Goal: Information Seeking & Learning: Find specific fact

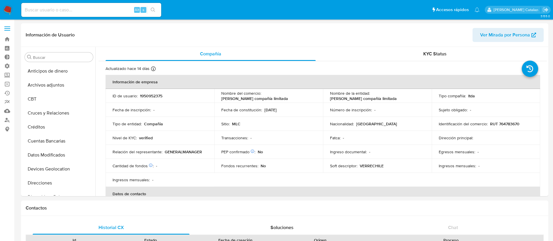
select select "10"
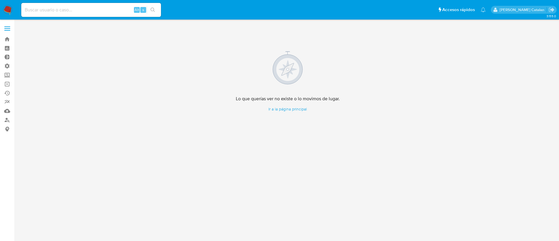
click at [92, 10] on input at bounding box center [91, 10] width 140 height 8
paste input "mFh6mlPwz2XMRiW4kgeO2wgf F4UlLUUOeMAzaRvdeHLmbWGO tZK0jTsraprQbcUraFGkaXiX xNGX…"
type input "mFh6mlPwz2XMRiW4kgeO2wgf F4UlLUUOeMAzaRvdeHLmbWGO tZK0jTsraprQbcUraFGkaXiX xNGX…"
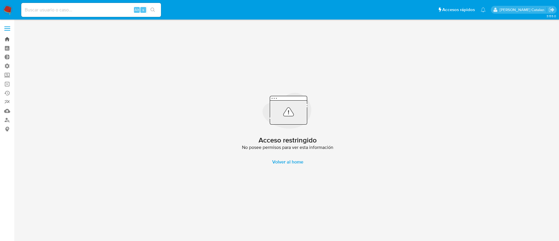
click at [7, 41] on link "Bandeja" at bounding box center [34, 39] width 69 height 9
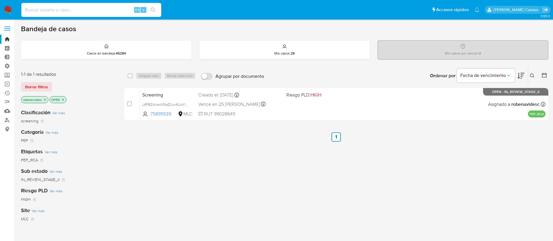
click at [41, 12] on input at bounding box center [91, 10] width 140 height 8
paste input "mFh6mlPwz2XMRiW4kgeO2wgf F4UlLUUOeMAzaRvdeHLmbWGO tZK0jTsraprQbcUraFGkaXiX xNGX…"
type input "mFh6mlPwz2XMRiW4kgeO2wgf F4UlLUUOeMAzaRvdeHLmbWGO tZK0jTsraprQbcUraFGkaXiX xNGX…"
paste input "6NfTLKaULgyLZixchmgsN3SW"
type input "6NfTLKaULgyLZixchmgsN3SW"
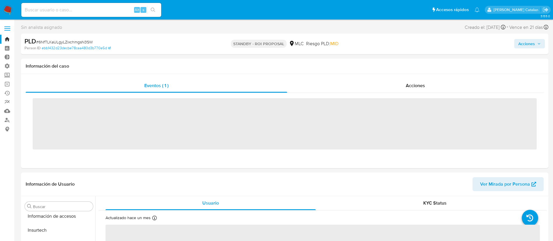
scroll to position [246, 0]
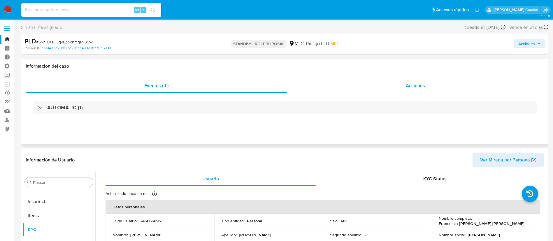
select select "10"
click at [415, 80] on div "Acciones" at bounding box center [415, 86] width 256 height 14
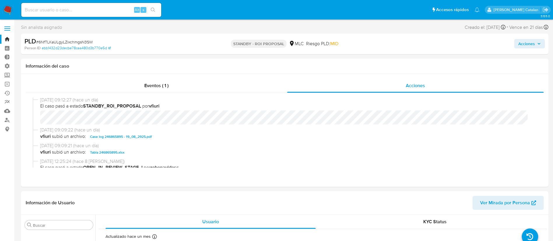
scroll to position [0, 0]
click at [517, 46] on button "Acciones" at bounding box center [529, 43] width 31 height 9
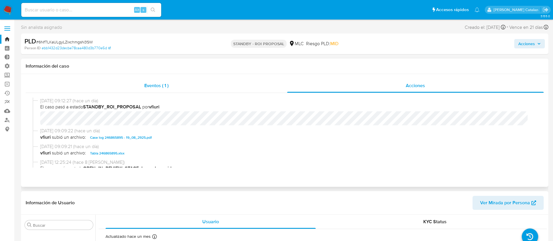
click at [198, 90] on div "Eventos ( 1 )" at bounding box center [156, 86] width 261 height 14
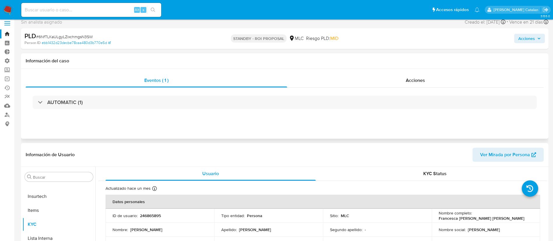
scroll to position [4, 0]
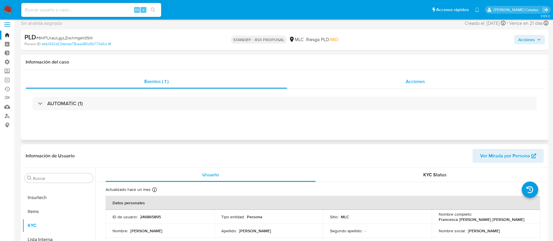
click at [405, 84] on div "Acciones" at bounding box center [415, 82] width 256 height 14
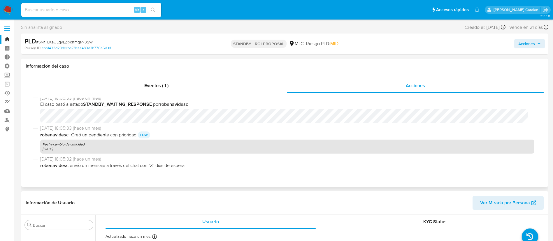
scroll to position [188, 0]
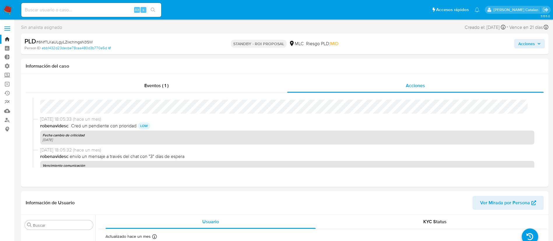
click at [6, 39] on link "Bandeja" at bounding box center [34, 39] width 69 height 9
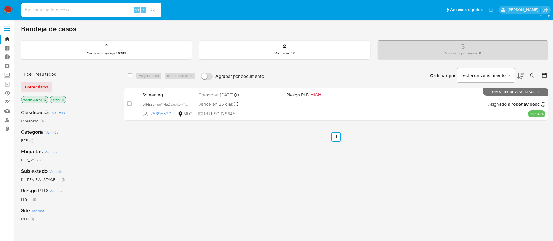
click at [44, 99] on icon "close-filter" at bounding box center [44, 99] width 3 height 3
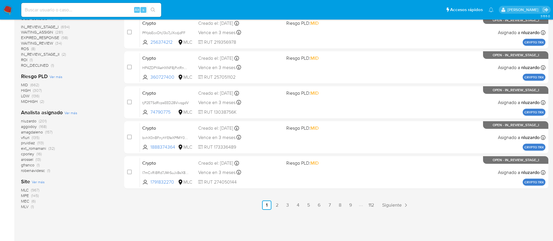
scroll to position [239, 0]
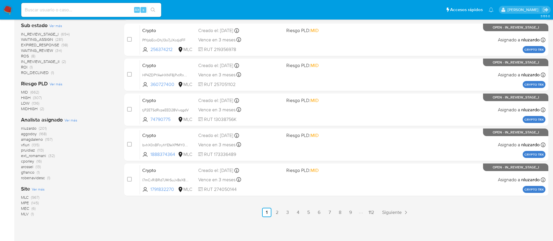
click at [26, 144] on span "vfiuri" at bounding box center [25, 145] width 8 height 6
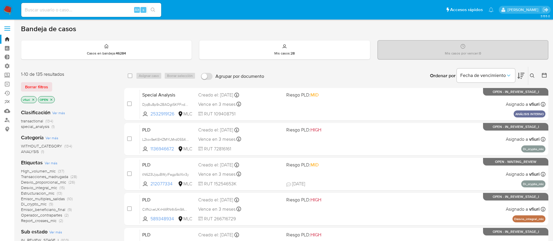
drag, startPoint x: 510, startPoint y: 0, endPoint x: 372, endPoint y: 29, distance: 140.8
click at [372, 29] on div "Bandeja de casos" at bounding box center [284, 28] width 527 height 9
click at [205, 78] on input "Agrupar por documento" at bounding box center [207, 76] width 12 height 7
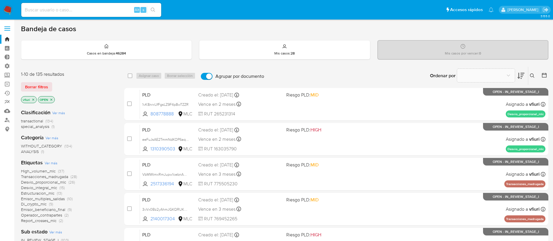
click at [205, 76] on input "Agrupar por documento" at bounding box center [207, 76] width 12 height 7
checkbox input "false"
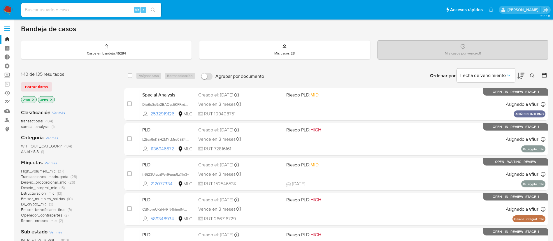
click at [93, 162] on div "Etiquetas Ver más High_volumen_mlc (37) Transacciones_madrugada (28) Desvio_pro…" at bounding box center [68, 191] width 94 height 64
click at [103, 10] on input at bounding box center [91, 10] width 140 height 8
click at [8, 119] on link "Buscador de personas" at bounding box center [34, 119] width 69 height 9
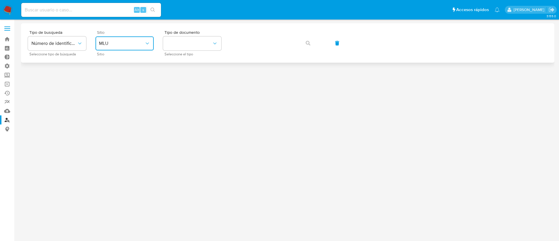
click at [117, 44] on span "MLU" at bounding box center [121, 43] width 45 height 6
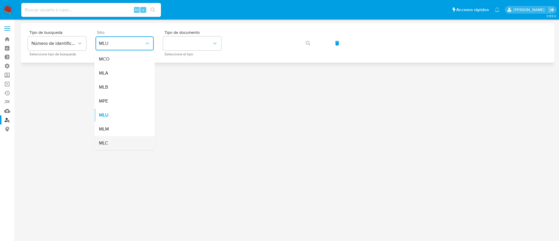
click at [113, 144] on div "MLC" at bounding box center [123, 143] width 48 height 14
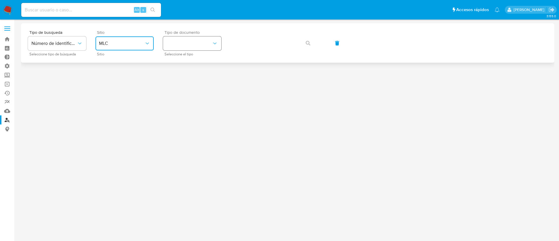
click at [219, 44] on button "identificationType" at bounding box center [192, 43] width 58 height 14
click at [200, 57] on div "RUT RUT" at bounding box center [191, 62] width 48 height 20
click at [313, 43] on button "button" at bounding box center [308, 43] width 20 height 14
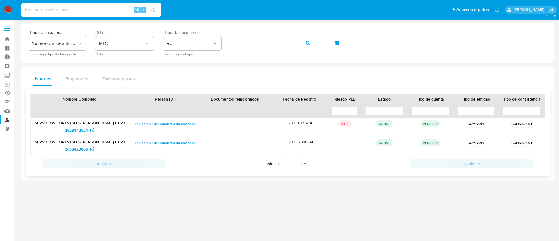
click at [151, 141] on span "898ed09747b5dabdb7e34b5cb1fcbe84" at bounding box center [166, 142] width 62 height 7
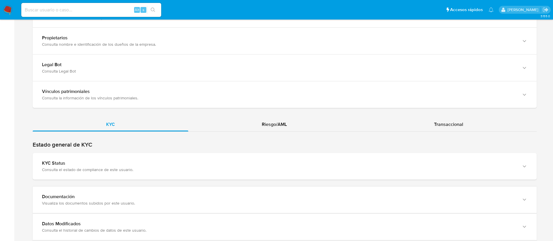
scroll to position [585, 0]
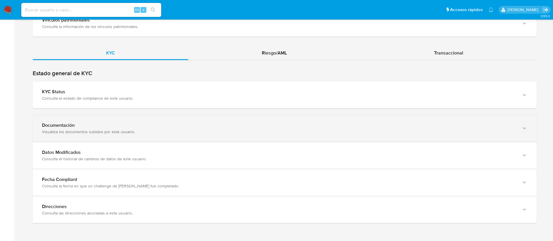
click at [408, 122] on div "Documentación Visualiza los documentos subidos por este usuario." at bounding box center [285, 128] width 504 height 27
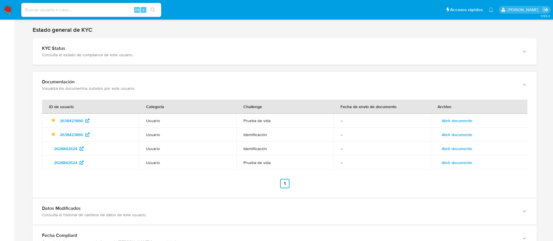
scroll to position [629, 0]
click at [456, 124] on span "Abrir documento" at bounding box center [456, 120] width 31 height 8
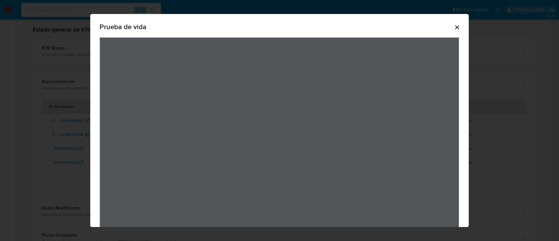
click at [454, 25] on icon "Cerrar" at bounding box center [457, 27] width 7 height 7
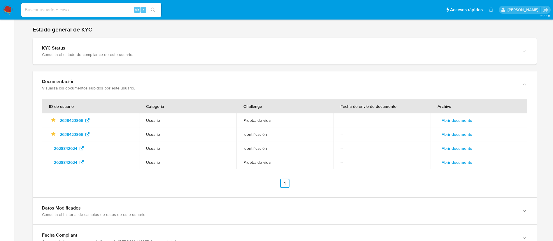
click at [457, 131] on span "Abrir documento" at bounding box center [456, 134] width 31 height 8
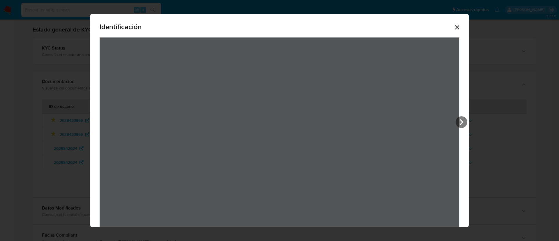
click at [455, 27] on icon "Cerrar" at bounding box center [457, 27] width 4 height 4
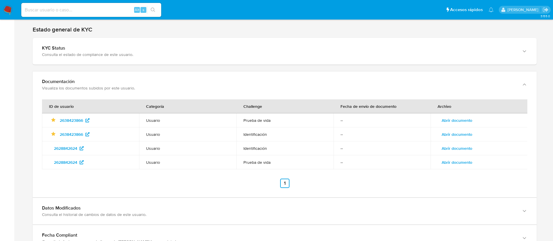
click at [455, 117] on span "Abrir documento" at bounding box center [456, 120] width 31 height 8
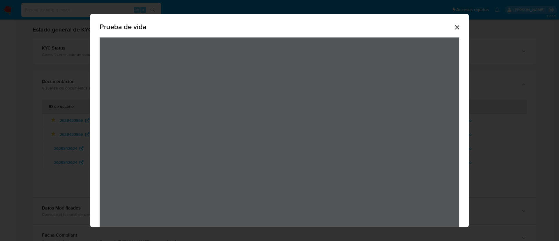
click at [454, 25] on icon "Cerrar" at bounding box center [457, 27] width 7 height 7
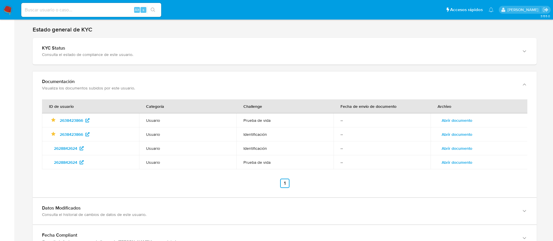
click at [451, 148] on span "Abrir documento" at bounding box center [456, 148] width 31 height 8
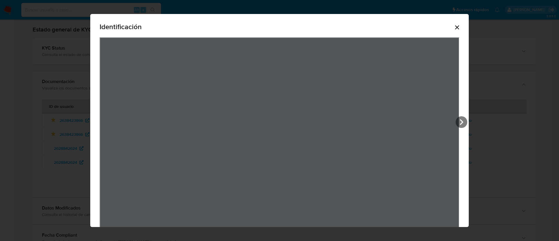
click at [454, 26] on icon "Cerrar" at bounding box center [457, 27] width 7 height 7
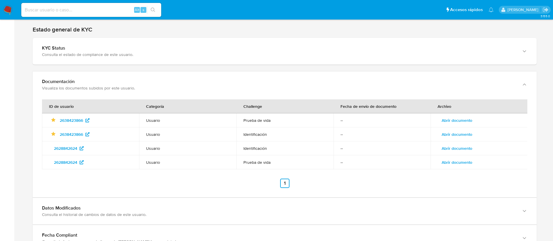
click at [454, 165] on span "Abrir documento" at bounding box center [456, 162] width 31 height 8
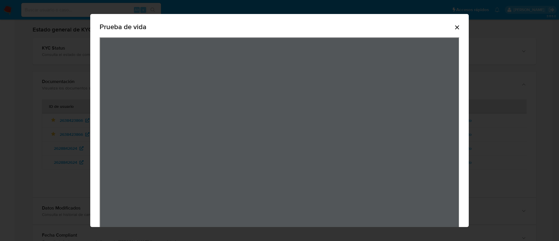
click at [452, 23] on div "Prueba de vida" at bounding box center [280, 28] width 360 height 19
drag, startPoint x: 451, startPoint y: 23, endPoint x: 451, endPoint y: 29, distance: 6.1
click at [451, 29] on div "Prueba de vida" at bounding box center [280, 28] width 360 height 19
click at [454, 29] on icon "Cerrar" at bounding box center [457, 27] width 7 height 7
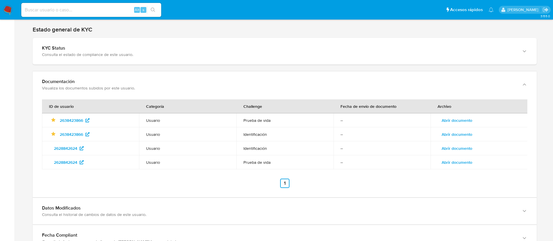
click at [456, 118] on span "Abrir documento" at bounding box center [456, 120] width 31 height 8
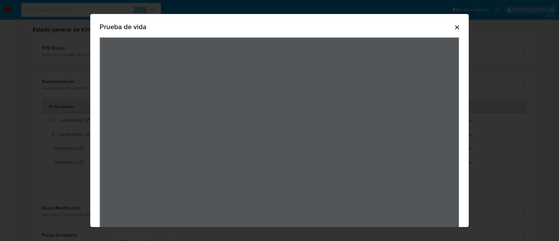
click at [454, 27] on icon "Cerrar" at bounding box center [457, 27] width 7 height 7
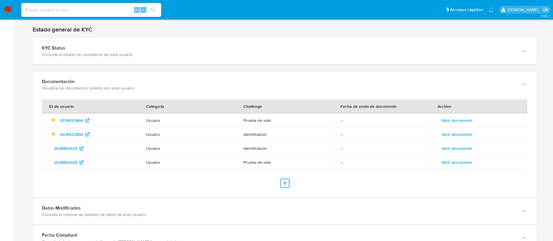
click at [454, 133] on span "Abrir documento" at bounding box center [456, 134] width 31 height 8
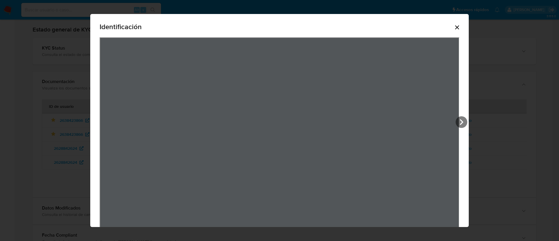
click at [454, 30] on icon "Cerrar" at bounding box center [457, 27] width 7 height 7
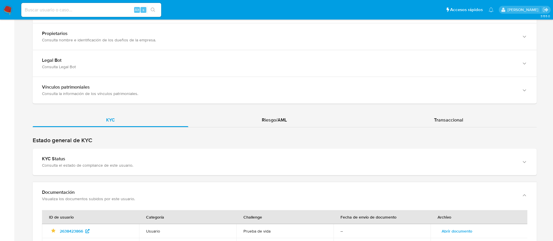
scroll to position [685, 0]
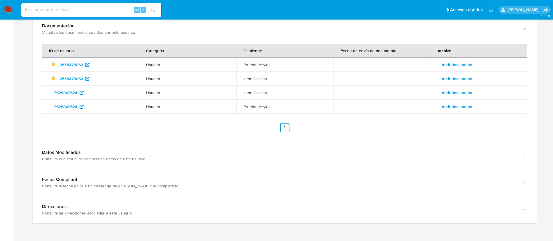
click at [465, 66] on span "Abrir documento" at bounding box center [456, 65] width 31 height 8
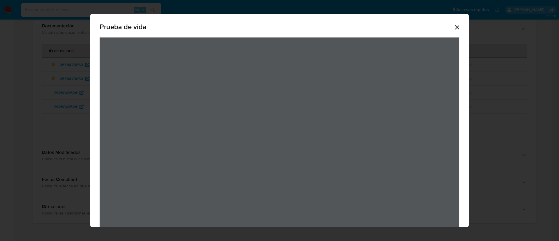
click at [454, 27] on icon "Cerrar" at bounding box center [457, 27] width 7 height 7
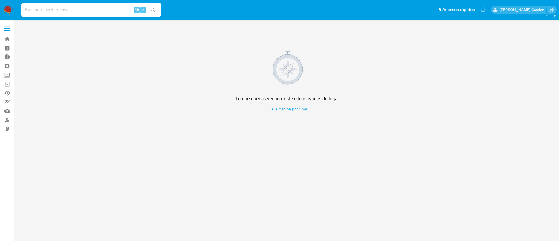
click at [103, 10] on input at bounding box center [91, 10] width 140 height 8
paste input "76.760.579-K"
type input "76.760.579-K"
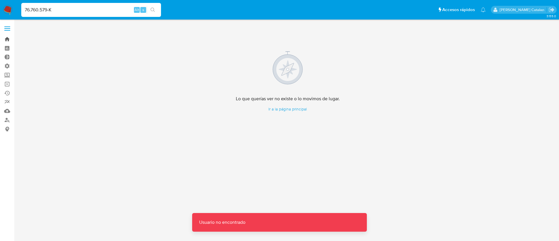
click at [8, 41] on link "Bandeja" at bounding box center [34, 39] width 69 height 9
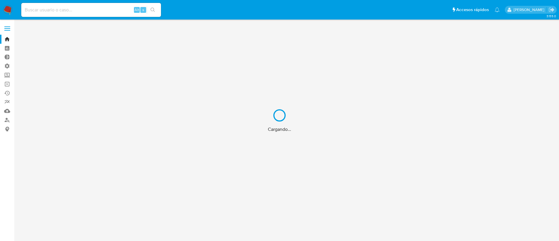
click at [8, 118] on div "Cargando..." at bounding box center [279, 120] width 559 height 241
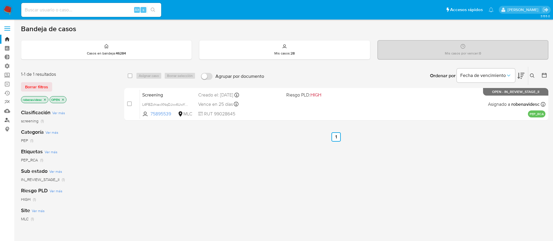
click at [9, 120] on link "Buscador de personas" at bounding box center [34, 119] width 69 height 9
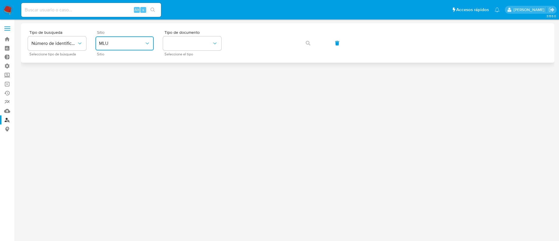
click at [143, 44] on span "MLU" at bounding box center [121, 43] width 45 height 6
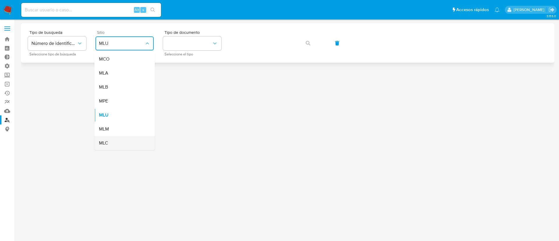
click at [120, 144] on div "MLC" at bounding box center [123, 143] width 48 height 14
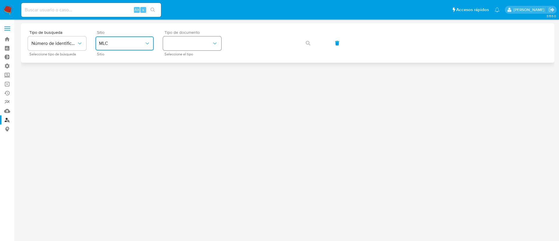
click at [190, 45] on button "identificationType" at bounding box center [192, 43] width 58 height 14
click at [191, 61] on div "RUT RUT" at bounding box center [191, 62] width 48 height 20
click at [313, 43] on button "button" at bounding box center [308, 43] width 20 height 14
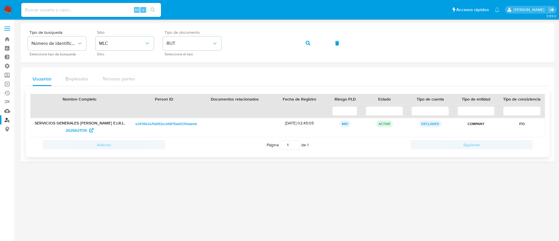
drag, startPoint x: 285, startPoint y: 165, endPoint x: 103, endPoint y: 134, distance: 183.9
click at [103, 134] on div at bounding box center [288, 130] width 534 height 214
click at [148, 121] on span "e2436b2a7fa092ecb6875ad0215daebb" at bounding box center [166, 123] width 62 height 7
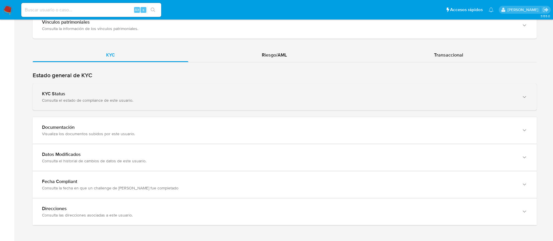
scroll to position [585, 0]
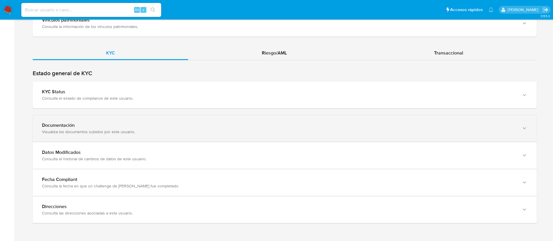
click at [339, 133] on div "Visualiza los documentos subidos por este usuario." at bounding box center [278, 131] width 473 height 5
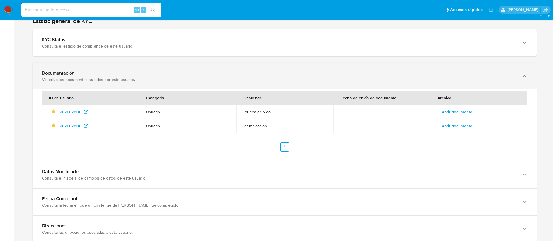
scroll to position [638, 0]
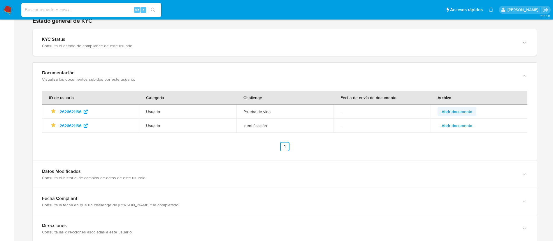
click at [444, 113] on span "Abrir documento" at bounding box center [456, 111] width 31 height 8
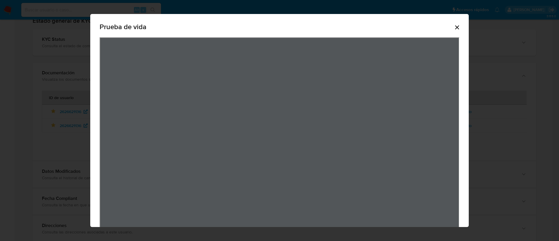
click at [454, 25] on icon "Cerrar" at bounding box center [457, 27] width 7 height 7
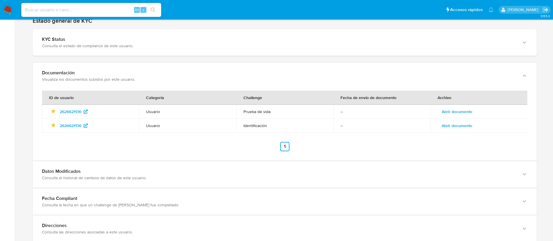
click at [463, 123] on span "Abrir documento" at bounding box center [456, 125] width 31 height 8
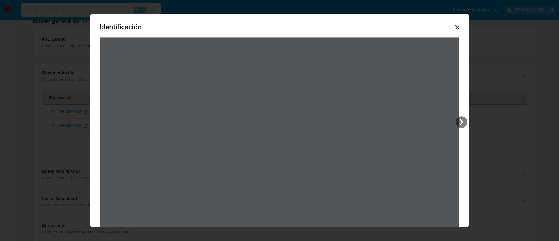
click at [454, 27] on icon "Cerrar" at bounding box center [457, 27] width 7 height 7
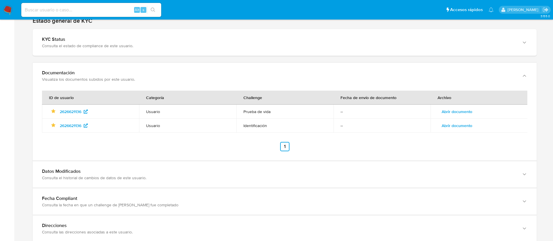
click at [463, 126] on span "Abrir documento" at bounding box center [456, 125] width 31 height 8
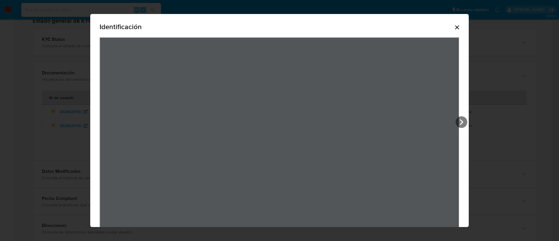
click at [454, 28] on icon "Cerrar" at bounding box center [457, 27] width 7 height 7
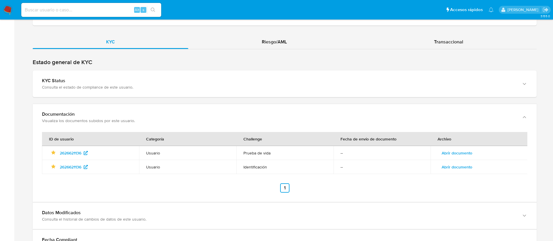
scroll to position [595, 0]
